Goal: Information Seeking & Learning: Learn about a topic

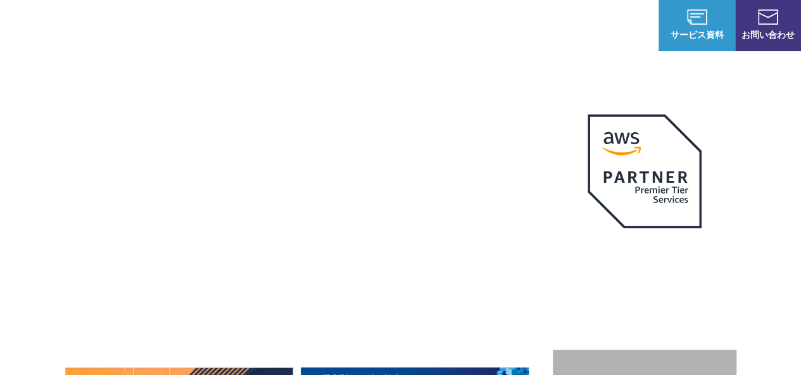
click at [162, 26] on span "NHN テコラス AWS総合支援サービス" at bounding box center [169, 26] width 78 height 40
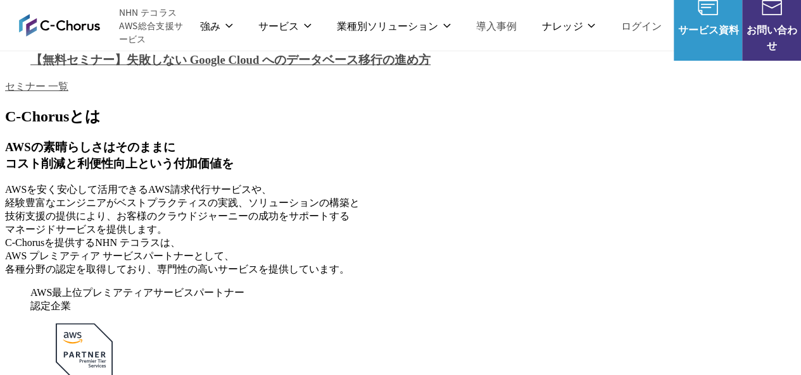
scroll to position [823, 0]
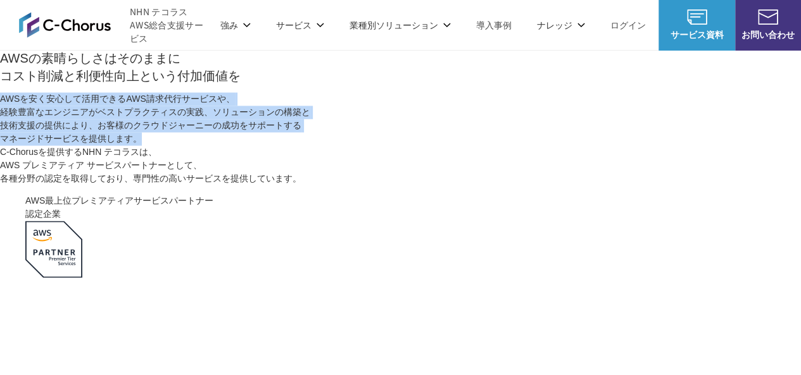
drag, startPoint x: 65, startPoint y: 120, endPoint x: 233, endPoint y: 177, distance: 177.8
click at [233, 177] on p "AWSを安く安心して活用できるAWS請求代行サービスや、 経験豊富なエンジニアがベストプラクティスの実践、ソリューションの構築と 技術支援の提供により、お客様…" at bounding box center [400, 138] width 801 height 93
copy p "AWSを安く安心して活用できるAWS請求代行サービスや、 経験豊富なエンジニアがベストプラクティスの実践、ソリューションの構築と 技術支援の提供により、お客様…"
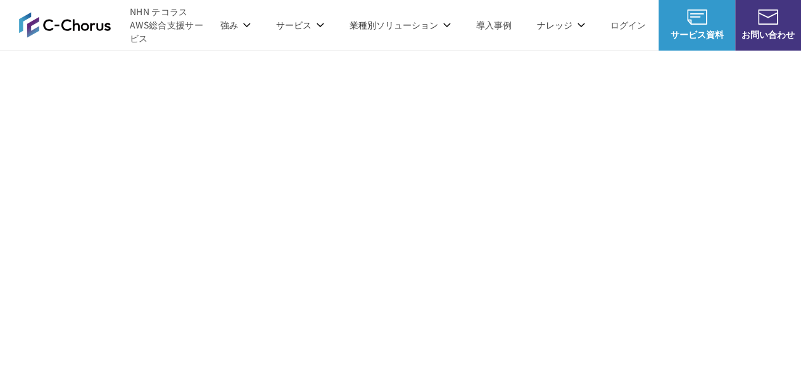
scroll to position [2659, 0]
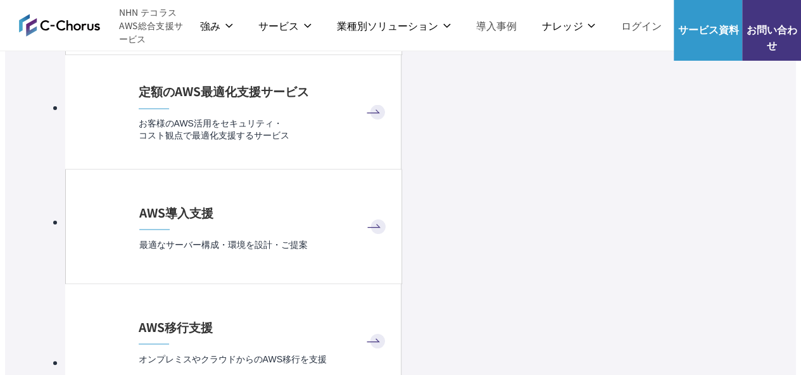
scroll to position [3165, 0]
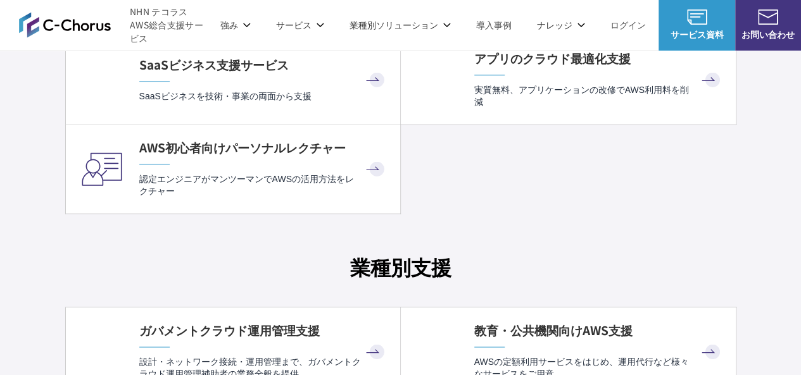
click at [218, 84] on div "SaaSビジネス支援サービス SaaSビジネスを技術・事業の両面から支援" at bounding box center [263, 79] width 248 height 46
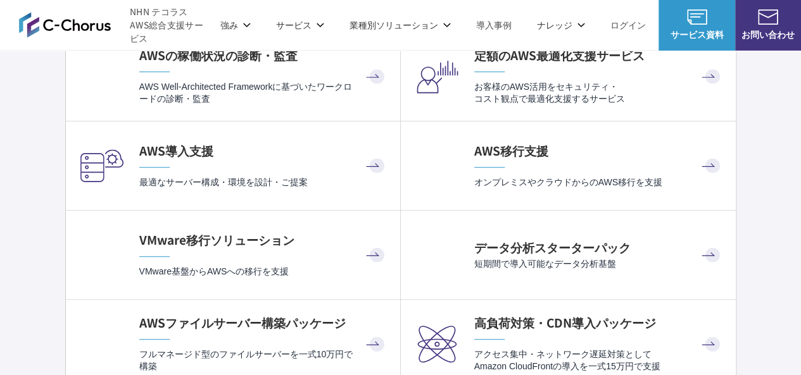
scroll to position [2659, 0]
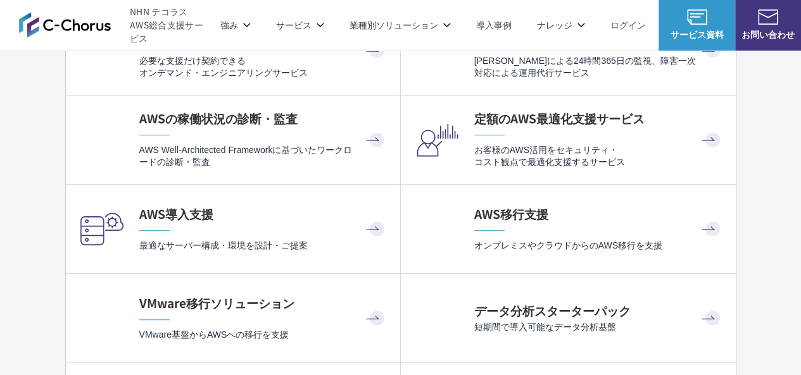
click at [157, 213] on h4 "AWS導入支援" at bounding box center [263, 214] width 248 height 17
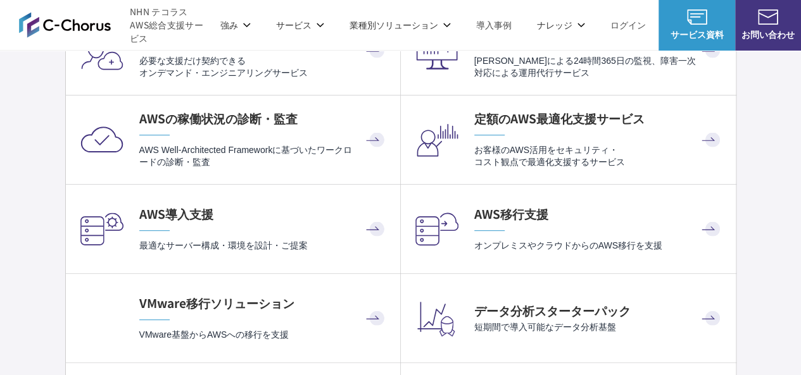
click at [528, 193] on link "AWS移行支援 オンプレミスやクラウドからのAWS移行を支援" at bounding box center [568, 229] width 335 height 89
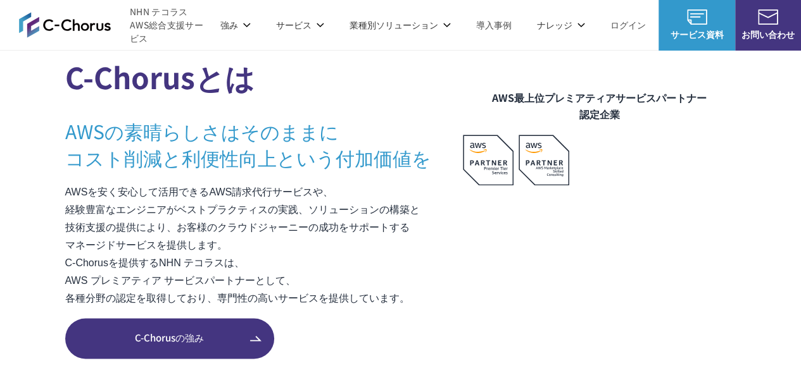
scroll to position [886, 0]
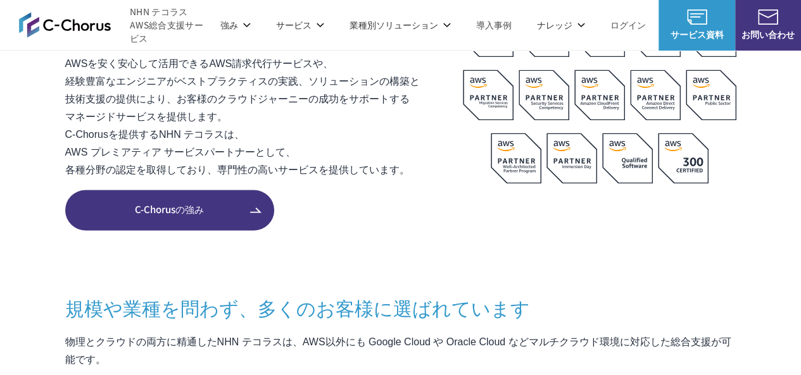
click at [196, 216] on link "C-Chorusの強み" at bounding box center [169, 210] width 209 height 41
